Goal: Check status: Check status

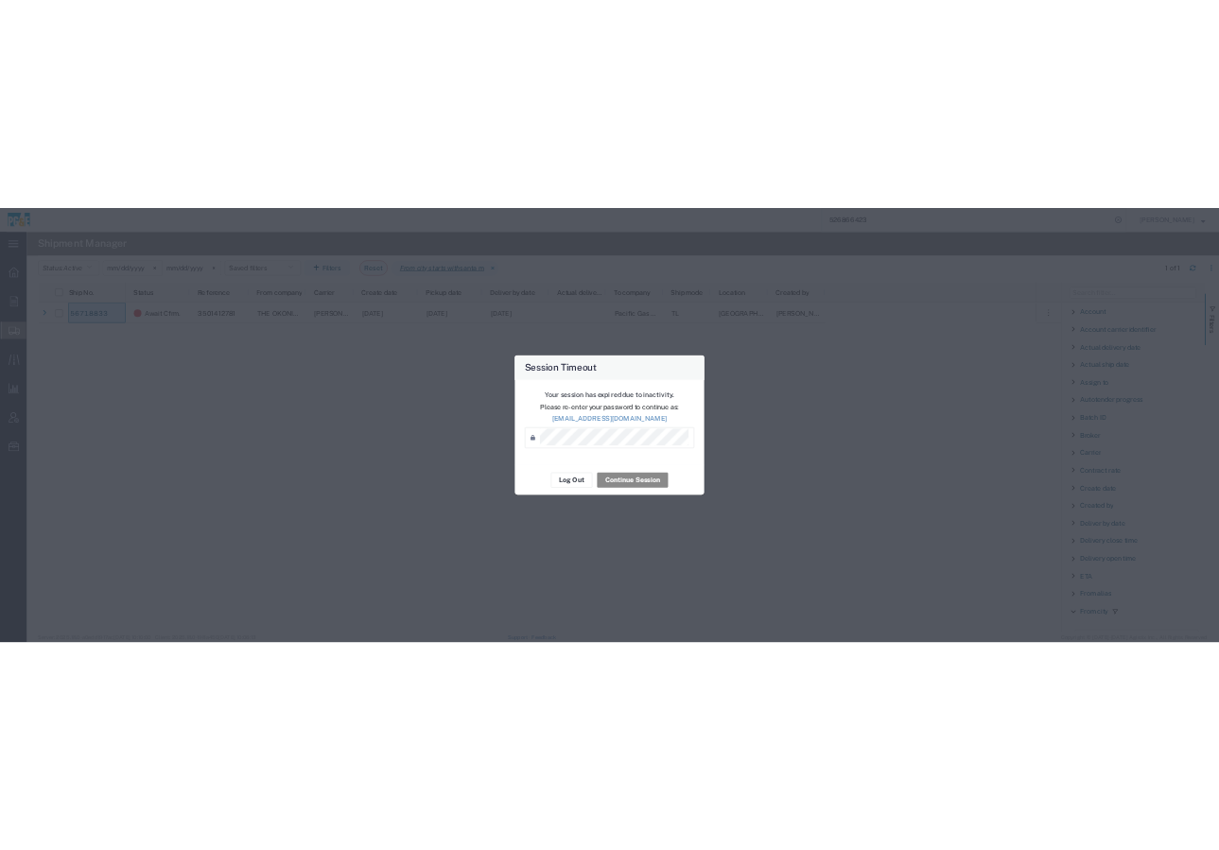
scroll to position [473, 0]
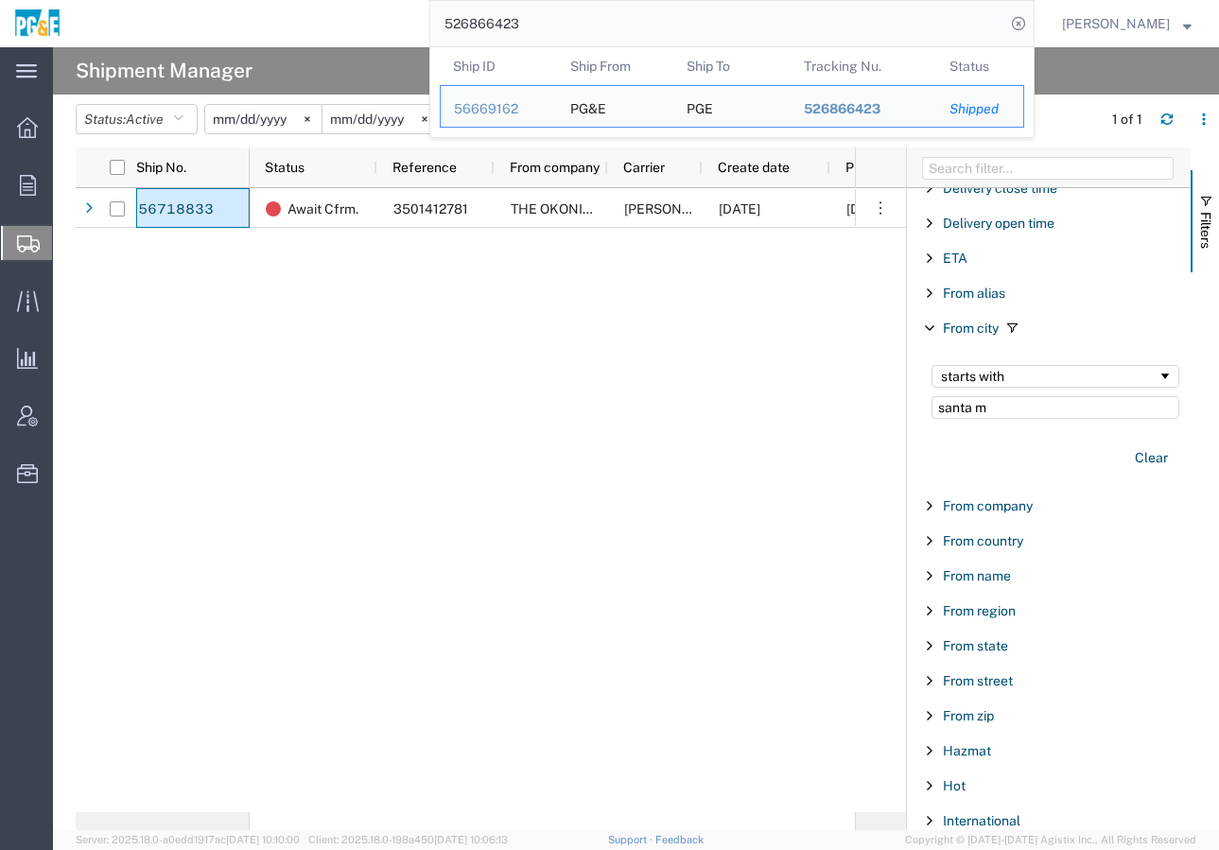
drag, startPoint x: 981, startPoint y: 26, endPoint x: 400, endPoint y: 17, distance: 580.9
click at [400, 16] on div "526866423 Ship ID Ship From Ship To Tracking Nu. Status Ship ID 56669162 Ship F…" at bounding box center [555, 23] width 960 height 47
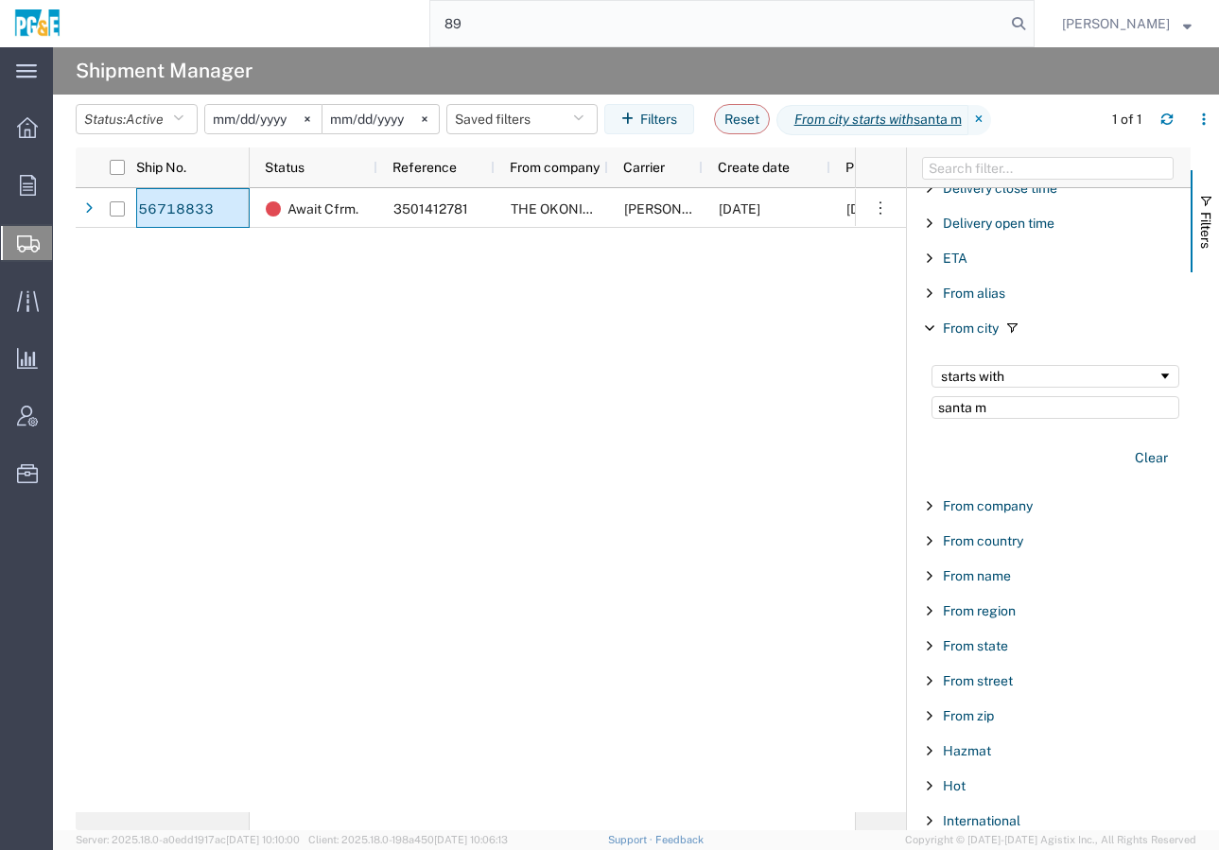
type input "8"
type input "56730063"
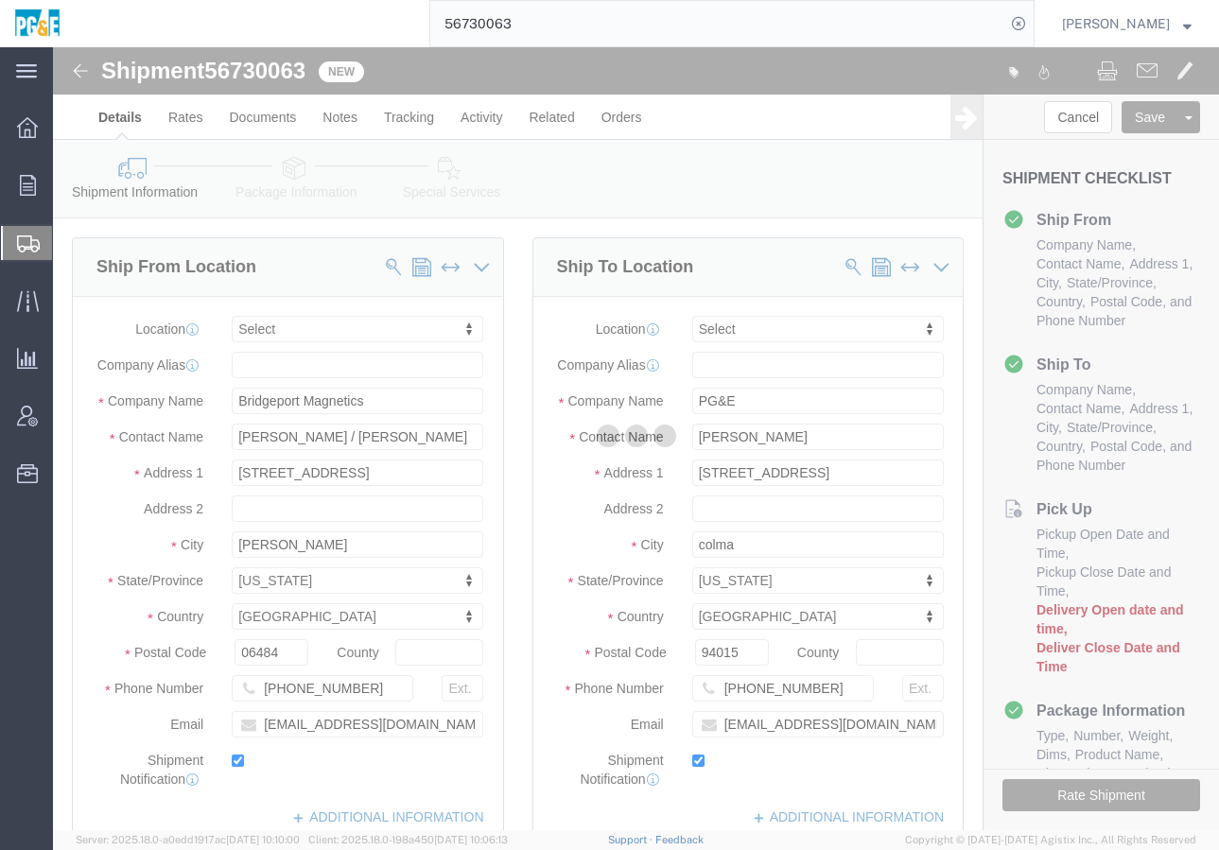
select select
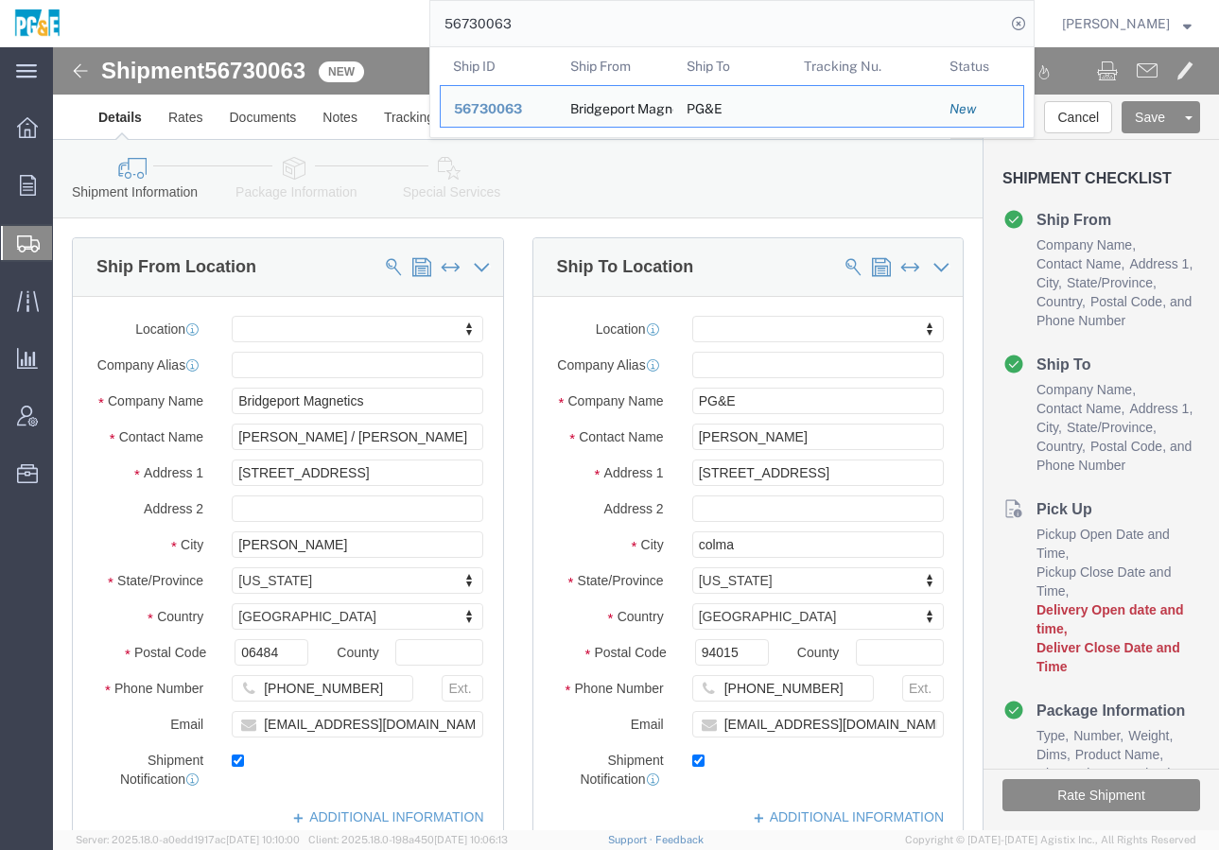
drag, startPoint x: 572, startPoint y: 26, endPoint x: 413, endPoint y: 29, distance: 159.0
click at [413, 29] on div "56730063 Ship ID Ship From Ship To Tracking Nu. Status Ship ID 56730063 Ship Fr…" at bounding box center [555, 23] width 960 height 47
